Goal: Navigation & Orientation: Find specific page/section

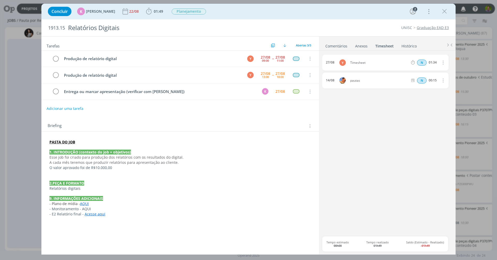
scroll to position [0, 345]
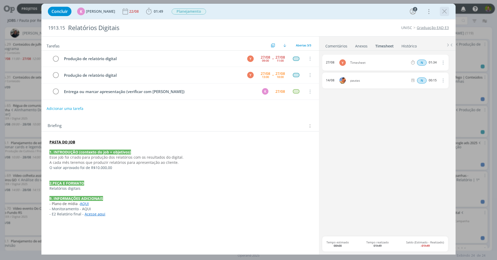
click at [441, 11] on icon "dialog" at bounding box center [445, 12] width 8 height 8
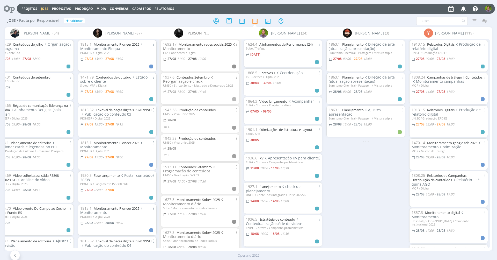
click at [11, 9] on icon at bounding box center [7, 9] width 11 height 10
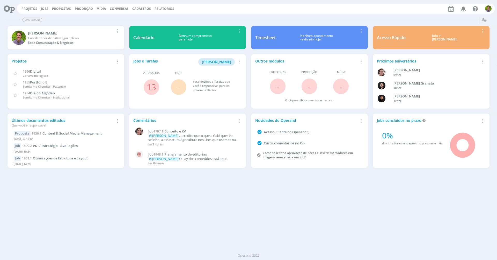
click at [48, 9] on button "Jobs" at bounding box center [44, 9] width 11 height 4
click at [43, 9] on link "Jobs" at bounding box center [45, 8] width 8 height 4
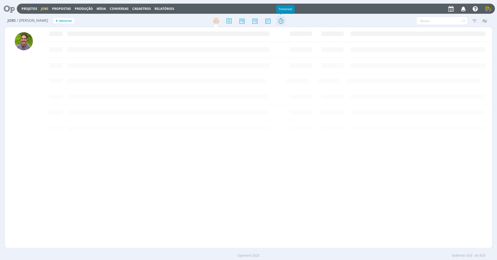
click at [282, 20] on icon at bounding box center [280, 21] width 9 height 10
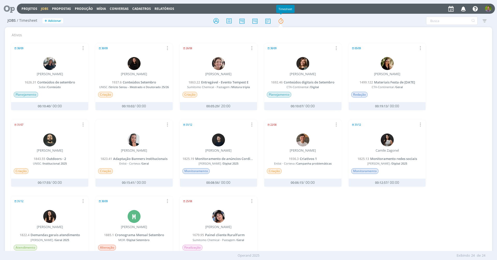
scroll to position [22, 0]
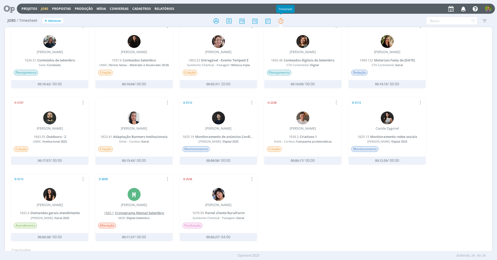
click at [136, 212] on span "Cronograma Mensal Setembro" at bounding box center [139, 212] width 49 height 5
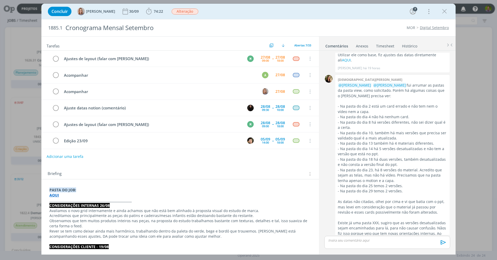
scroll to position [700, 0]
click at [445, 12] on icon "dialog" at bounding box center [445, 12] width 8 height 8
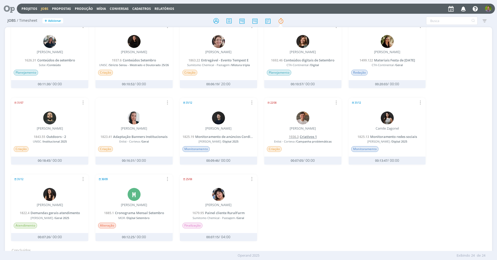
click at [307, 134] on span "Criativos 1" at bounding box center [308, 136] width 17 height 5
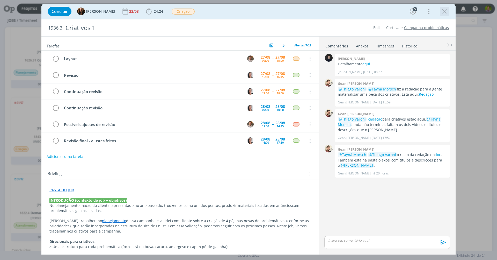
click at [443, 9] on icon "dialog" at bounding box center [445, 12] width 8 height 8
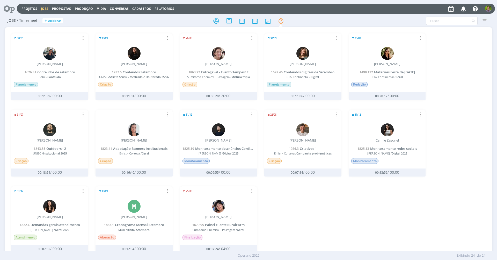
scroll to position [13, 0]
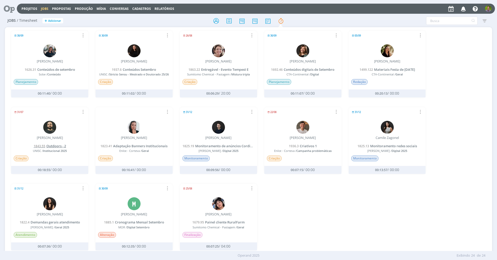
click at [52, 145] on span "Outdoors - 2" at bounding box center [56, 145] width 20 height 5
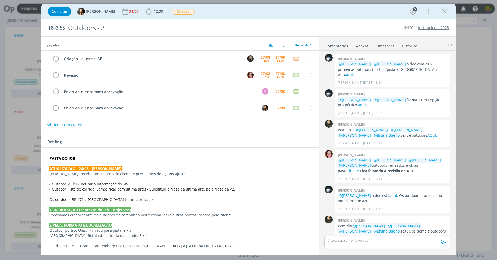
scroll to position [173, 0]
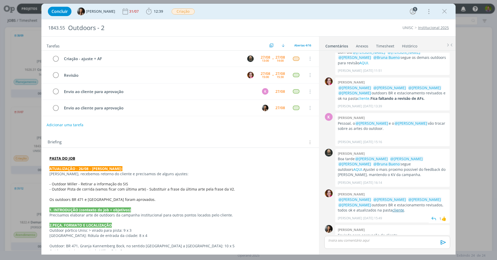
click at [392, 207] on link "cliente" at bounding box center [398, 209] width 12 height 5
click at [427, 30] on link "Institucional 2025" at bounding box center [433, 27] width 31 height 5
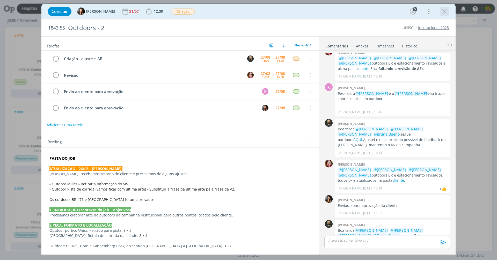
click at [444, 11] on icon "dialog" at bounding box center [445, 12] width 8 height 8
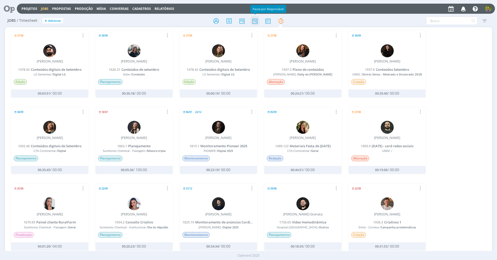
click at [253, 21] on icon at bounding box center [254, 21] width 9 height 10
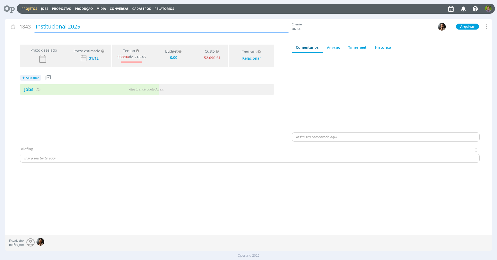
type input "0,00"
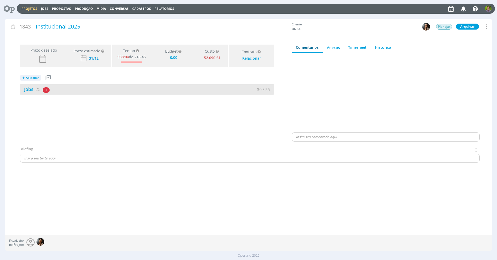
click at [41, 89] on div "Jobs 25 3 atrasados" at bounding box center [83, 89] width 127 height 7
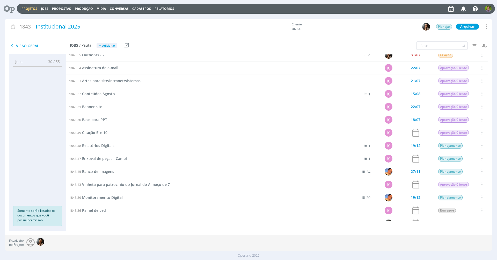
scroll to position [74, 0]
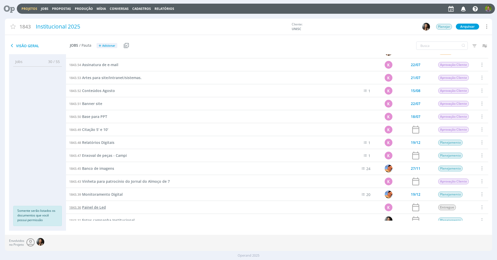
click at [101, 208] on span "Painel de Led" at bounding box center [94, 206] width 24 height 5
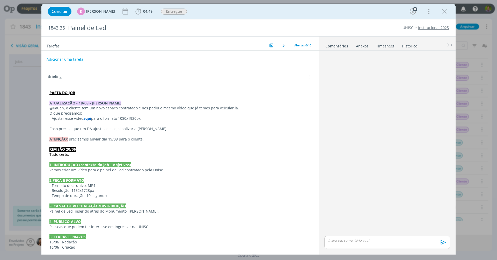
scroll to position [102, 0]
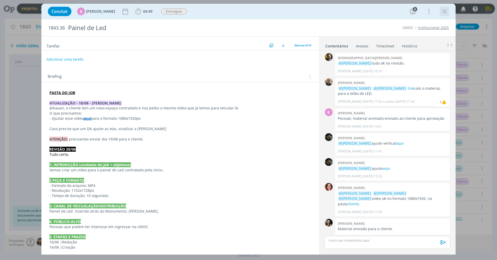
click at [443, 13] on icon "dialog" at bounding box center [445, 12] width 8 height 8
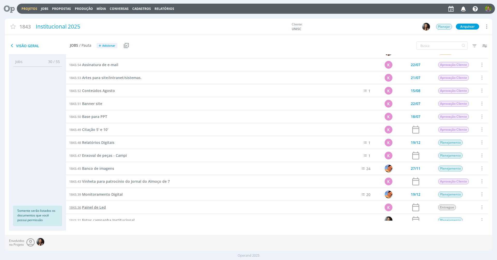
click at [96, 206] on span "Painel de Led" at bounding box center [94, 206] width 24 height 5
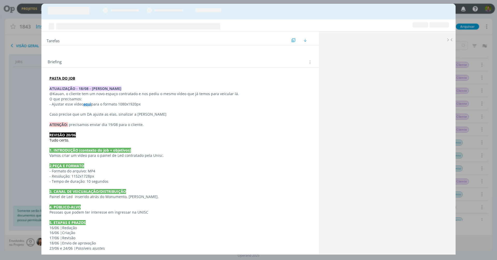
scroll to position [102, 0]
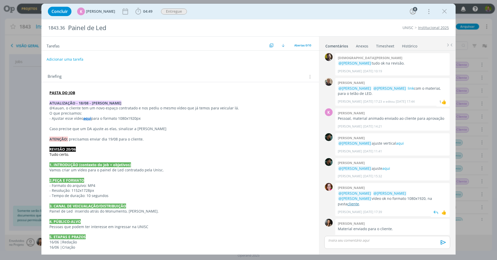
click at [359, 201] on link "cliente" at bounding box center [353, 203] width 12 height 5
click at [443, 11] on icon "dialog" at bounding box center [445, 12] width 8 height 8
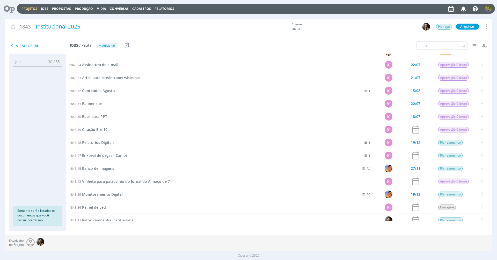
click at [32, 10] on link "Projetos" at bounding box center [29, 8] width 16 height 4
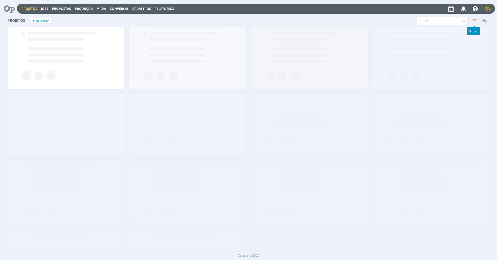
click at [474, 20] on icon "button" at bounding box center [474, 20] width 9 height 9
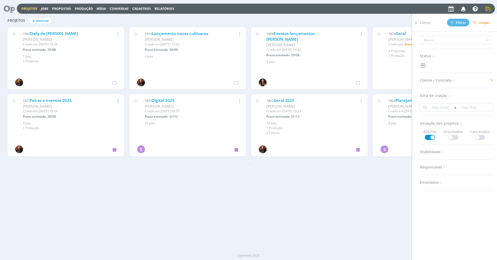
click at [447, 80] on span "Cliente / Contrato" at bounding box center [438, 80] width 36 height 7
click at [437, 98] on div "1 selecionado" at bounding box center [437, 99] width 25 height 5
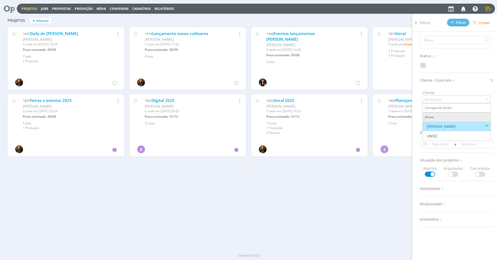
click at [469, 101] on input "text" at bounding box center [454, 99] width 62 height 7
click at [485, 100] on icon at bounding box center [487, 99] width 4 height 4
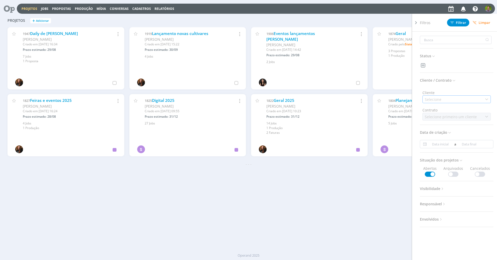
click at [441, 100] on div "Selecione" at bounding box center [434, 99] width 18 height 5
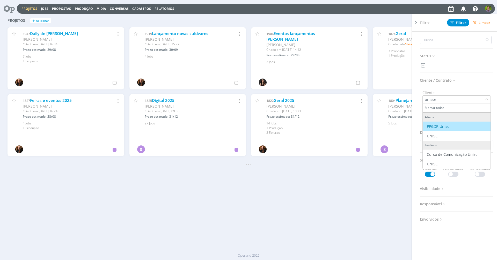
type input "unisse"
drag, startPoint x: 441, startPoint y: 100, endPoint x: 435, endPoint y: 137, distance: 37.0
click at [435, 137] on div "Status Cliente / Contrato Cliente unisse Marcar todos Ativos PPGDR Unisc UNISC …" at bounding box center [459, 153] width 78 height 242
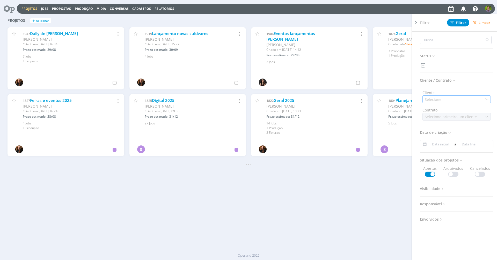
click at [441, 101] on div "Selecione" at bounding box center [434, 99] width 18 height 5
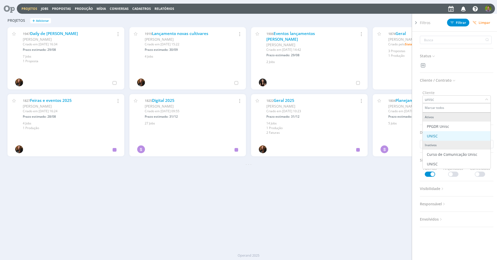
type input "unisc"
click at [439, 138] on div "UNISC" at bounding box center [457, 135] width 64 height 5
drag, startPoint x: 454, startPoint y: 52, endPoint x: 416, endPoint y: 86, distance: 50.9
click at [416, 86] on div at bounding box center [416, 135] width 8 height 242
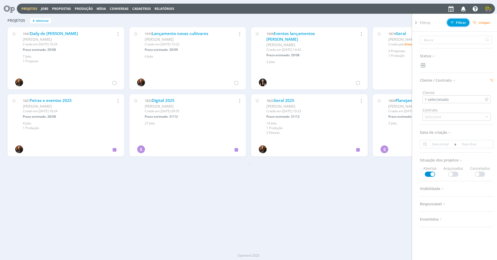
click at [459, 22] on span "Filtrar" at bounding box center [458, 22] width 16 height 3
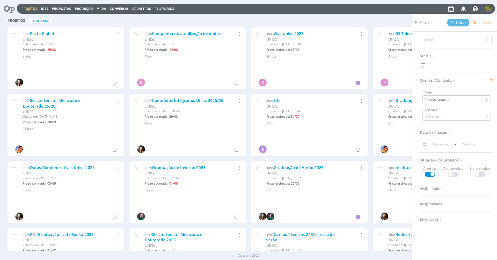
click at [194, 17] on div "Projetos + Adicionar Filtros Filtrar Limpar Status Cliente / Contrato Cliente 1…" at bounding box center [248, 20] width 487 height 13
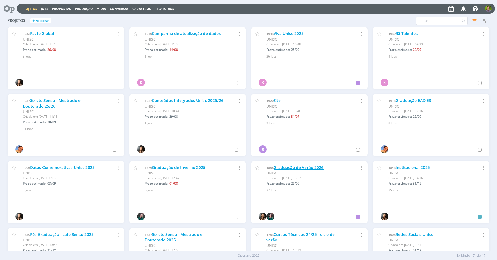
click at [306, 166] on link "Graduação de Verão 2026" at bounding box center [299, 167] width 50 height 5
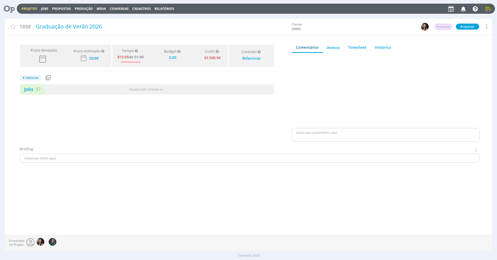
click at [91, 95] on div "Prazo desejado Prazo estimado Prazo estimado é a maior data dentre todos os job…" at bounding box center [147, 94] width 284 height 104
type input "0,00"
click at [94, 91] on div "Jobs 37" at bounding box center [83, 89] width 127 height 7
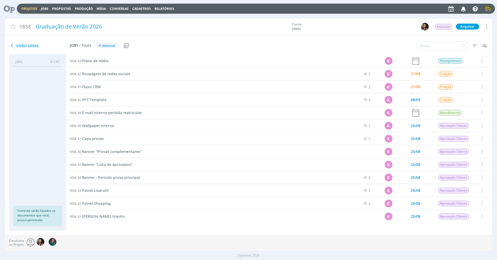
click at [141, 193] on div "1858.33 Painel Lisaruth" at bounding box center [203, 190] width 275 height 13
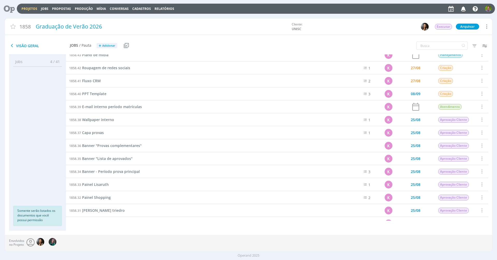
scroll to position [69, 0]
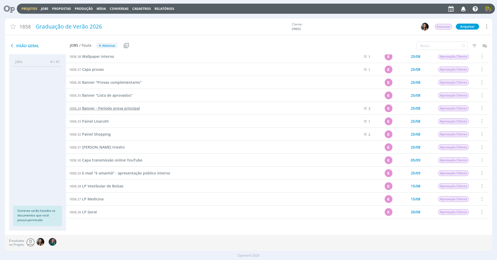
click at [94, 110] on span "Banner - Período prova principal" at bounding box center [111, 108] width 58 height 5
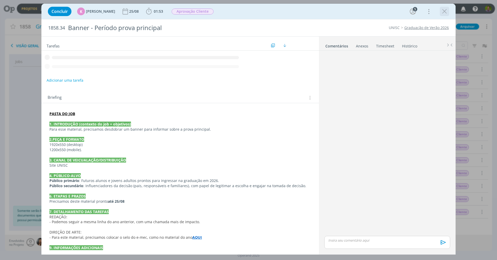
click at [445, 12] on icon "dialog" at bounding box center [445, 12] width 8 height 8
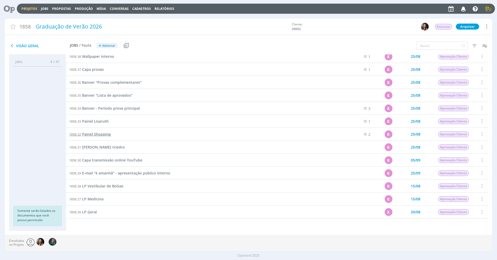
click at [98, 134] on span "Painel Shopping" at bounding box center [96, 133] width 29 height 5
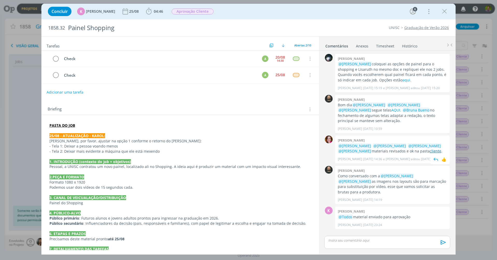
click at [430, 148] on link "cliente" at bounding box center [436, 150] width 12 height 5
click at [442, 11] on icon "dialog" at bounding box center [445, 12] width 8 height 8
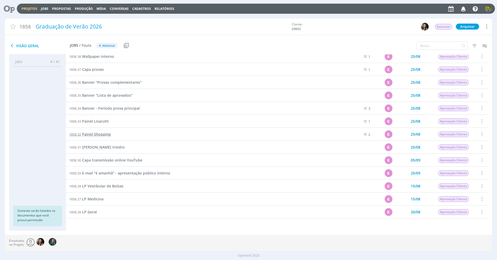
click at [98, 135] on span "Painel Shopping" at bounding box center [96, 133] width 29 height 5
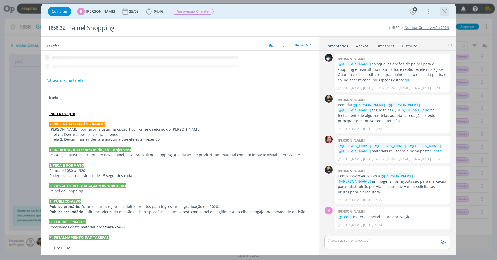
click at [443, 13] on icon "dialog" at bounding box center [445, 12] width 8 height 8
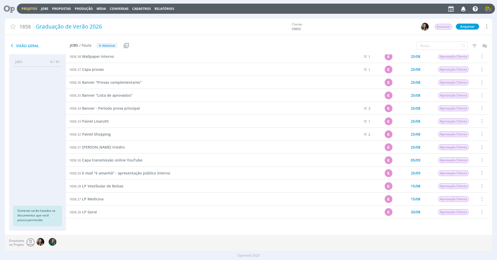
click at [96, 123] on div "1858.33 Painel Lisaruth" at bounding box center [203, 121] width 275 height 13
click at [97, 122] on span "Painel Lisaruth" at bounding box center [95, 121] width 27 height 5
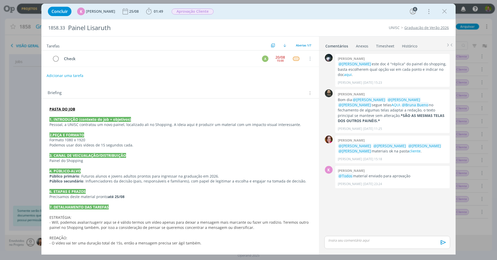
click at [61, 108] on strong "PASTA DO JOB" at bounding box center [62, 108] width 26 height 5
click at [75, 115] on link "https://sobeae.sharepoint.com/:f:/s/SOBEAE/Ej8IYKBjpLVLqaN7EHAl-YgBxDeoK342ERJm…" at bounding box center [83, 118] width 39 height 7
click at [239, 90] on div "Briefing Briefings Predefinidos Versões do Briefing Ver Briefing do Projeto" at bounding box center [181, 93] width 266 height 7
click at [264, 85] on div "Briefing Briefings Predefinidos Versões do Briefing Ver Briefing do Projeto" at bounding box center [179, 91] width 277 height 14
click at [448, 11] on icon "dialog" at bounding box center [445, 12] width 8 height 8
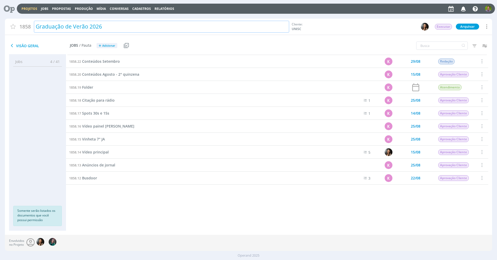
scroll to position [126, 0]
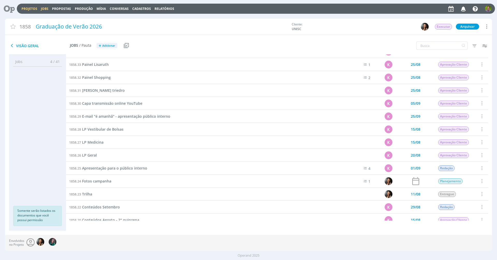
click at [43, 11] on link "Jobs" at bounding box center [45, 8] width 8 height 4
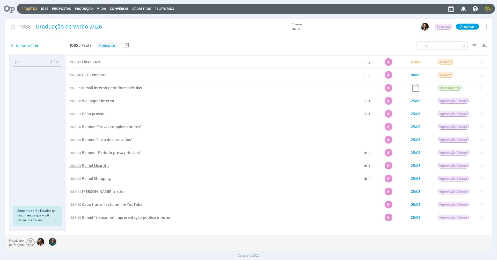
scroll to position [33, 0]
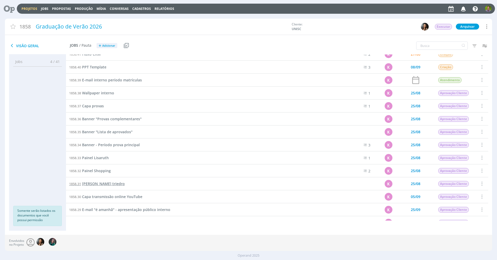
click at [95, 184] on span "Lonas triedro" at bounding box center [103, 183] width 43 height 5
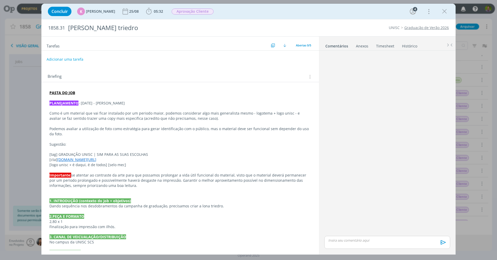
scroll to position [52, 0]
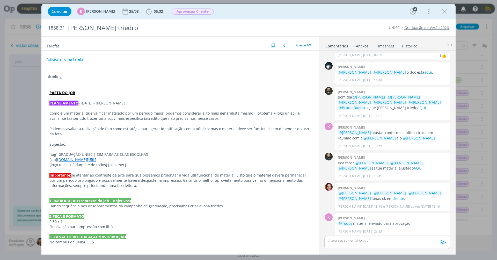
click at [67, 93] on strong "PASTA DO JOB" at bounding box center [62, 92] width 26 height 5
click at [85, 100] on link "https://sobeae.sharepoint.com/:f:/s/SOBEAE/EgX6puaZhuhEsthCneNsU_cBzlUIIZ6WfFy4…" at bounding box center [83, 102] width 39 height 7
click at [217, 75] on div "Briefing Briefings Predefinidos Versões do Briefing Ver Briefing do Projeto" at bounding box center [181, 76] width 266 height 7
click at [392, 196] on link "cliente" at bounding box center [398, 198] width 12 height 5
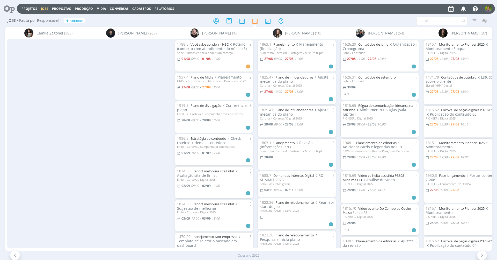
scroll to position [0, 230]
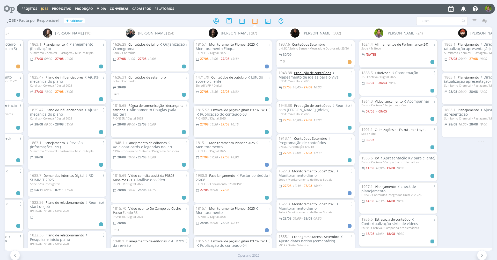
click at [305, 71] on link "Produção de conteúdos" at bounding box center [312, 72] width 37 height 5
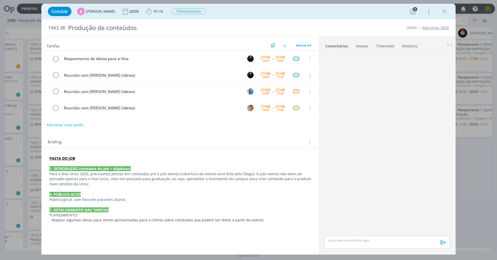
click at [369, 47] on li "Anexos 0" at bounding box center [366, 45] width 20 height 8
click at [388, 46] on link "Timesheet" at bounding box center [385, 45] width 19 height 8
click at [333, 45] on link "Comentários" at bounding box center [336, 45] width 23 height 8
click at [194, 127] on div "Adicionar uma tarefa" at bounding box center [179, 124] width 277 height 9
click at [445, 9] on icon "dialog" at bounding box center [445, 12] width 8 height 8
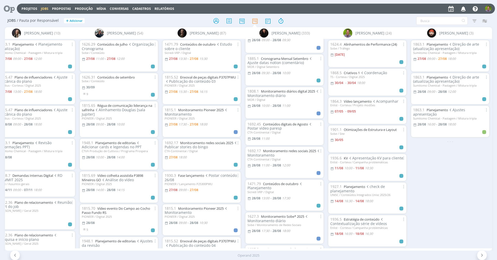
scroll to position [215, 0]
click at [483, 20] on icon "button" at bounding box center [484, 20] width 9 height 9
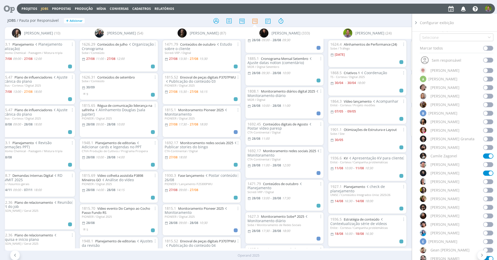
scroll to position [53, 0]
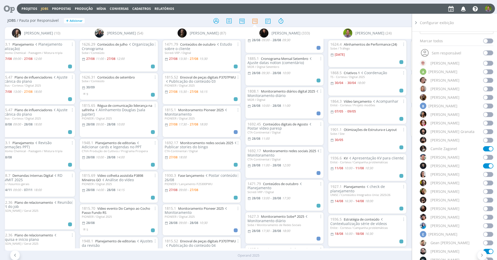
click at [485, 226] on span at bounding box center [488, 225] width 10 height 5
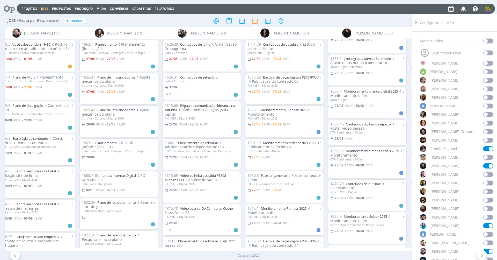
click at [324, 19] on div at bounding box center [248, 20] width 162 height 9
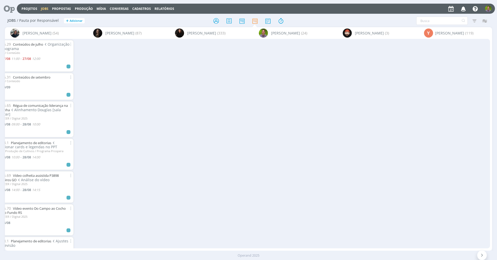
scroll to position [0, 0]
